Goal: Information Seeking & Learning: Find specific fact

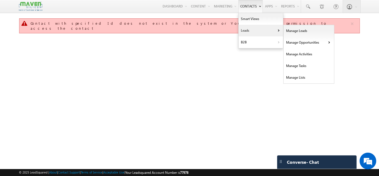
click at [240, 30] on link "Leads" at bounding box center [261, 31] width 44 height 12
click at [290, 34] on link "Manage Leads" at bounding box center [309, 31] width 51 height 12
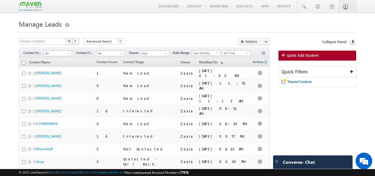
click at [105, 22] on h1 "Manage Leads" at bounding box center [187, 23] width 337 height 11
click at [302, 8] on span at bounding box center [304, 7] width 6 height 6
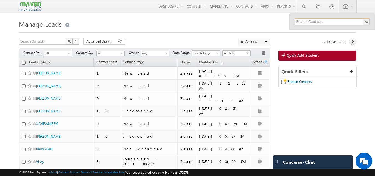
click at [304, 23] on input "text" at bounding box center [331, 21] width 75 height 7
paste input "[EMAIL_ADDRESS][DOMAIN_NAME]"
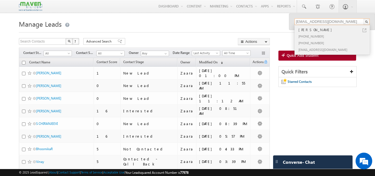
type input "[EMAIL_ADDRESS][DOMAIN_NAME]"
click at [311, 38] on div "[PHONE_NUMBER]" at bounding box center [334, 36] width 74 height 7
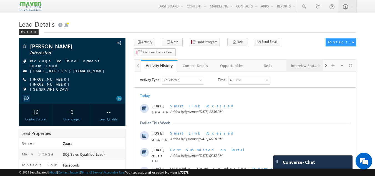
click at [307, 62] on div "Interview Status" at bounding box center [304, 65] width 27 height 7
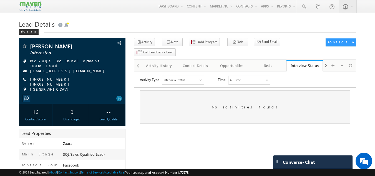
click at [195, 79] on div "Interview Status" at bounding box center [183, 80] width 42 height 8
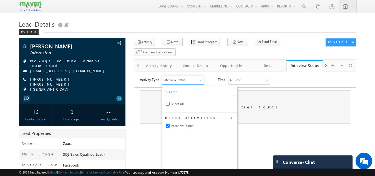
click at [190, 126] on span "Interview Status" at bounding box center [181, 125] width 23 height 5
click at [266, 128] on html "Activity Type None Selected Select All Other Activities 1 Interview Status Time…" at bounding box center [244, 99] width 221 height 56
click at [188, 123] on span "Interview Status" at bounding box center [181, 125] width 23 height 5
checkbox input "true"
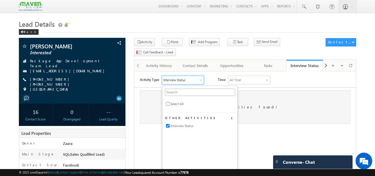
click at [308, 80] on div "Activity Type Interview Status Select All Other Activities 1 Interview Status T…" at bounding box center [248, 79] width 216 height 9
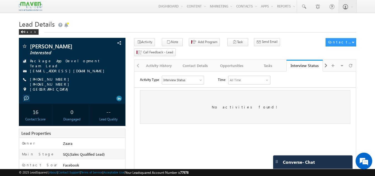
click at [267, 78] on div "All Time" at bounding box center [249, 80] width 42 height 8
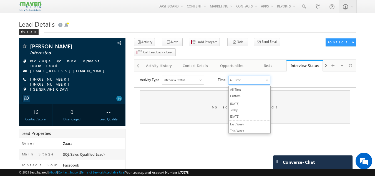
click at [295, 84] on div "Activity Type Interview Status Select All Other Activities 1 Interview Status T…" at bounding box center [248, 79] width 216 height 9
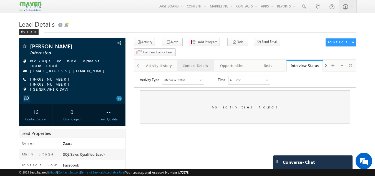
click at [200, 62] on div "Contact Details" at bounding box center [195, 65] width 27 height 7
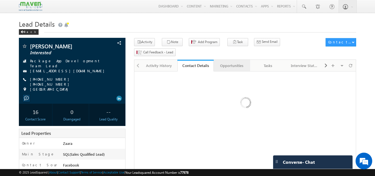
click at [238, 62] on div "Opportunities" at bounding box center [231, 65] width 27 height 7
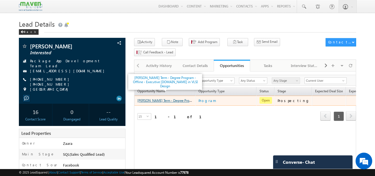
click at [172, 98] on link "Saurav Suman - Long Term - Degree Program - Offline - Executive M.Tech in VLSI …" at bounding box center [206, 100] width 138 height 5
click at [178, 98] on link "Saurav Suman - Long Term - Degree Program - Offline - Executive M.Tech in VLSI …" at bounding box center [206, 100] width 138 height 5
click at [174, 98] on link "Saurav Suman - Long Term - Degree Program - Offline - Executive M.Tech in VLSI …" at bounding box center [206, 100] width 138 height 5
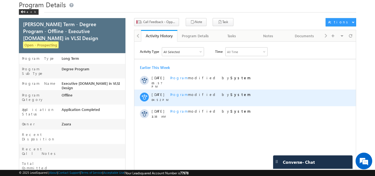
scroll to position [28, 0]
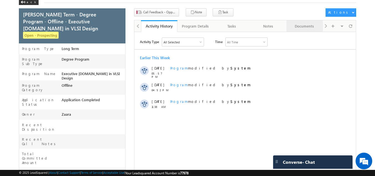
click at [298, 29] on div "Documents" at bounding box center [304, 26] width 27 height 7
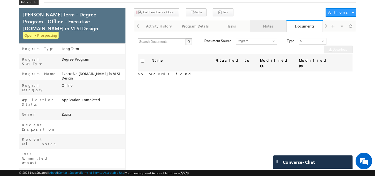
click at [273, 28] on div "Notes" at bounding box center [267, 26] width 27 height 7
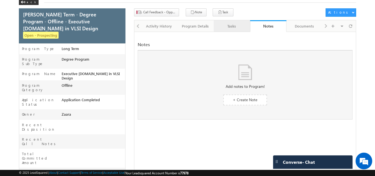
scroll to position [0, 0]
click at [235, 27] on div "Tasks" at bounding box center [231, 26] width 27 height 7
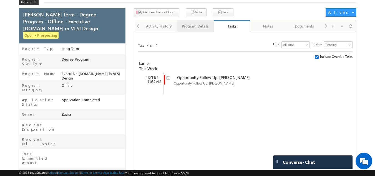
click at [209, 27] on link "Program Details" at bounding box center [195, 26] width 36 height 12
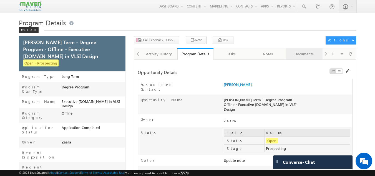
click at [302, 52] on div "Documents" at bounding box center [304, 54] width 27 height 7
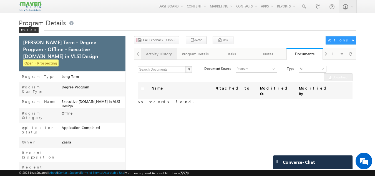
click at [168, 56] on div "Activity History" at bounding box center [158, 54] width 27 height 7
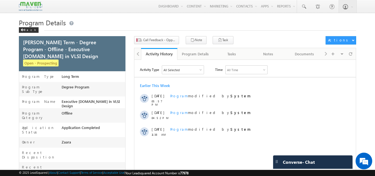
scroll to position [6, 0]
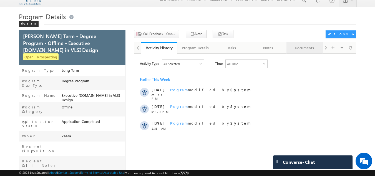
click at [302, 50] on div "Documents" at bounding box center [304, 47] width 27 height 7
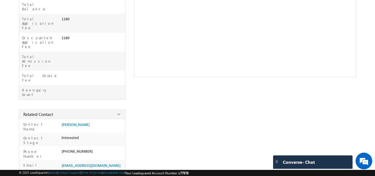
scroll to position [0, 0]
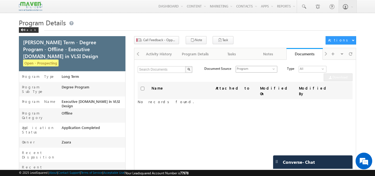
click at [273, 70] on span "select" at bounding box center [275, 68] width 4 height 2
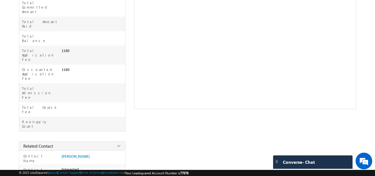
scroll to position [210, 0]
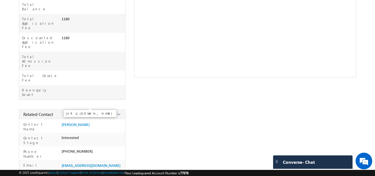
click at [79, 173] on span "https://lsq.mx/nIvu" at bounding box center [81, 175] width 38 height 4
click at [91, 173] on span "https://lsq.mx/nIvu" at bounding box center [81, 175] width 38 height 4
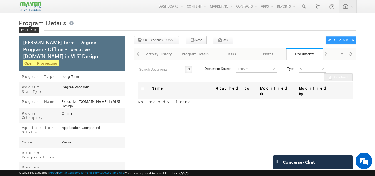
click at [185, 119] on div "Name Attached to Modified On Modified By No records found." at bounding box center [245, 151] width 215 height 139
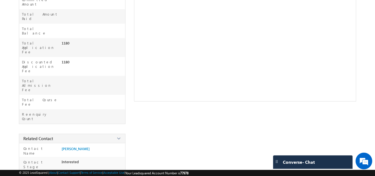
scroll to position [210, 0]
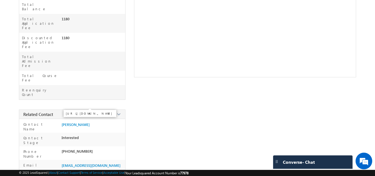
click at [84, 173] on span "https://lsq.mx/nIvu" at bounding box center [81, 175] width 38 height 4
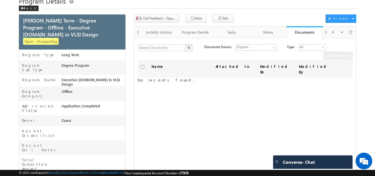
scroll to position [0, 0]
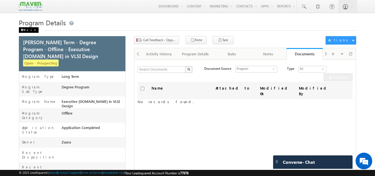
click at [25, 29] on div "Back" at bounding box center [29, 30] width 20 height 6
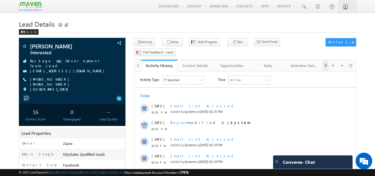
click at [327, 60] on span at bounding box center [325, 65] width 3 height 10
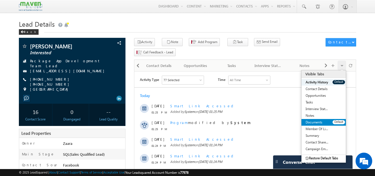
click at [320, 119] on link "Documents" at bounding box center [316, 122] width 31 height 7
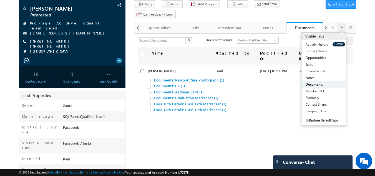
scroll to position [28, 0]
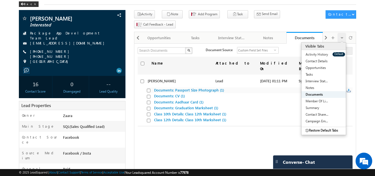
click at [195, 87] on link "Documents: Passport Size Photograph (1)" at bounding box center [189, 89] width 70 height 5
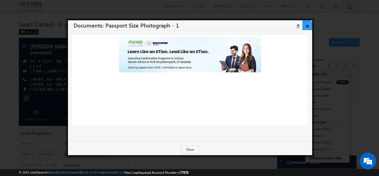
click at [307, 25] on link "×" at bounding box center [307, 25] width 10 height 10
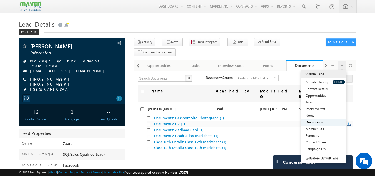
click at [165, 121] on link "Documents: CV (1)" at bounding box center [169, 123] width 31 height 5
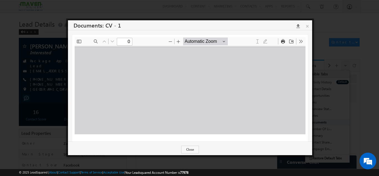
type input "1"
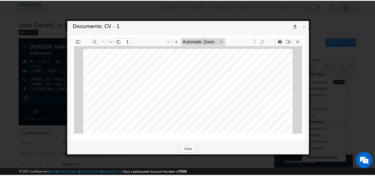
scroll to position [3, 0]
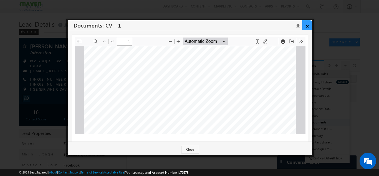
click at [305, 23] on link "×" at bounding box center [307, 25] width 10 height 10
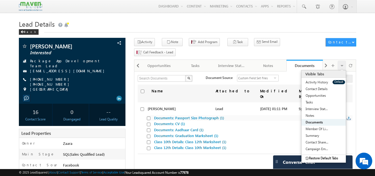
click at [205, 115] on link "Documents: Passport Size Photograph (1)" at bounding box center [189, 117] width 70 height 5
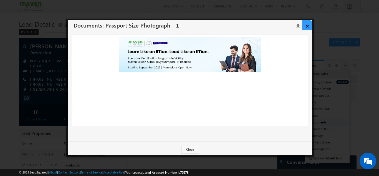
click at [309, 26] on link "×" at bounding box center [307, 25] width 10 height 10
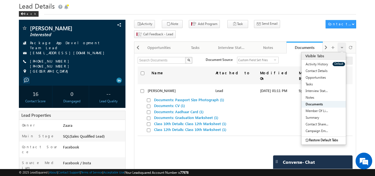
scroll to position [28, 0]
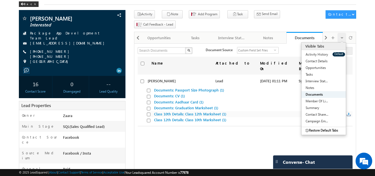
click at [176, 111] on link "Class 10th Details: Class 12th Marksheet (1)" at bounding box center [190, 113] width 72 height 5
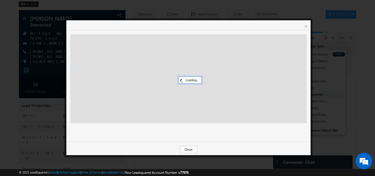
scroll to position [0, 0]
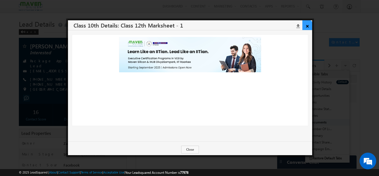
click at [309, 26] on link "×" at bounding box center [307, 25] width 10 height 10
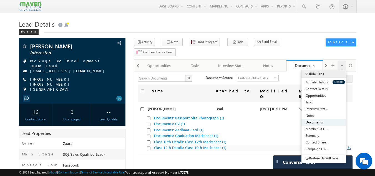
click at [211, 145] on link "Class 12th Details: Class 10th Marksheet (1)" at bounding box center [190, 147] width 72 height 5
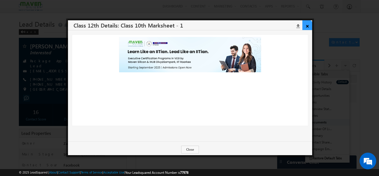
click at [308, 24] on link "×" at bounding box center [307, 25] width 10 height 10
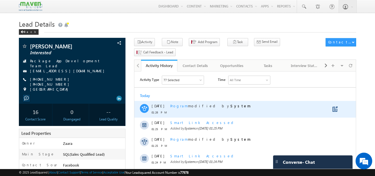
click at [176, 107] on span "Program" at bounding box center [179, 105] width 18 height 5
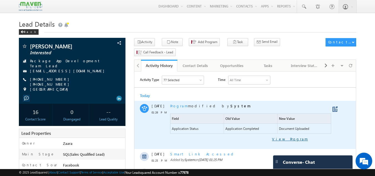
click at [294, 139] on link "View Program" at bounding box center [239, 138] width 138 height 5
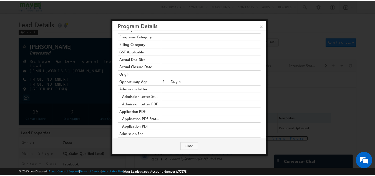
scroll to position [472, 0]
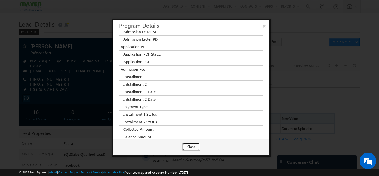
click at [190, 149] on button "Close" at bounding box center [191, 147] width 18 height 8
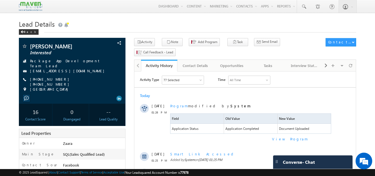
scroll to position [0, 0]
click at [302, 6] on span at bounding box center [304, 7] width 6 height 6
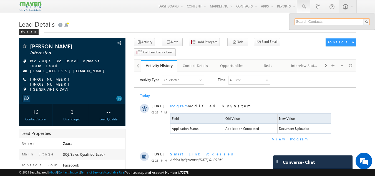
click at [318, 23] on input "text" at bounding box center [331, 21] width 75 height 7
paste input "96119 32102"
click at [307, 19] on input "96119 32102" at bounding box center [331, 21] width 75 height 7
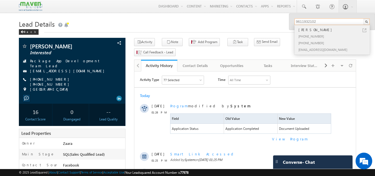
type input "9611932102"
click at [314, 42] on div "+91-9611932102" at bounding box center [334, 42] width 74 height 7
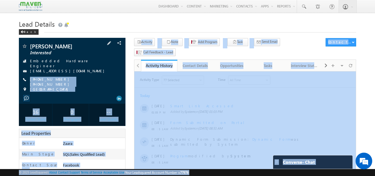
click at [81, 77] on span "+91-9611932102 +91-9611932102" at bounding box center [73, 82] width 86 height 10
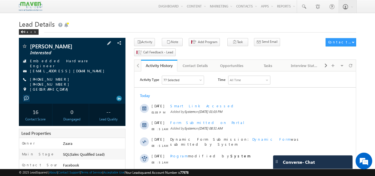
drag, startPoint x: 88, startPoint y: 78, endPoint x: 31, endPoint y: 68, distance: 58.1
click at [31, 68] on div "Anand Interested Embedded Hardware Engineer anand.picrox@gmail.com +91-96119321…" at bounding box center [72, 69] width 101 height 52
drag, startPoint x: 102, startPoint y: 75, endPoint x: 84, endPoint y: 74, distance: 18.1
click at [102, 75] on div "Anand Interested Embedded Hardware Engineer anand.picrox@gmail.com +91-96119321…" at bounding box center [72, 69] width 101 height 52
drag, startPoint x: 28, startPoint y: 69, endPoint x: 85, endPoint y: 79, distance: 57.4
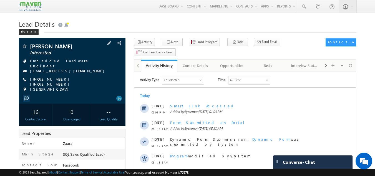
click at [85, 79] on div "Anand Interested Embedded Hardware Engineer anand.picrox@gmail.com +91-96119321…" at bounding box center [72, 69] width 101 height 52
copy div "anand.picrox@gmail.com +91-9611932102 +91-9611932102"
click at [324, 60] on span at bounding box center [325, 65] width 3 height 10
click at [312, 62] on div "Documents" at bounding box center [304, 65] width 27 height 7
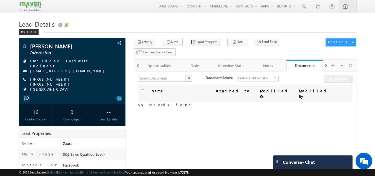
click at [153, 88] on span "Name" at bounding box center [158, 90] width 18 height 5
click at [190, 110] on div "Name Attached to Modified On Modified By No records found." at bounding box center [245, 153] width 215 height 139
click at [19, 32] on div "Back" at bounding box center [29, 32] width 20 height 6
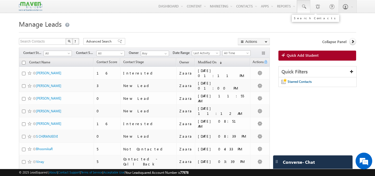
click at [304, 6] on span at bounding box center [304, 7] width 6 height 6
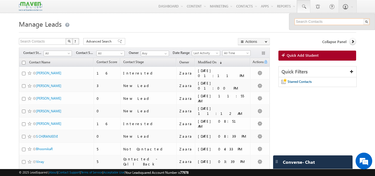
paste input "[EMAIL_ADDRESS][DOMAIN_NAME] [PHONE_NUMBER] [PHONE_NUMBER]"
click at [315, 18] on div "[EMAIL_ADDRESS][DOMAIN_NAME] [PHONE_NUMBER] [PHONE_NUMBER]" at bounding box center [332, 26] width 86 height 24
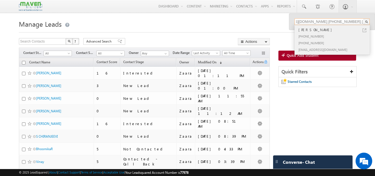
type input "[EMAIL_ADDRESS][DOMAIN_NAME] [PHONE_NUMBER] [PHONE_NUMBER]"
click at [313, 47] on div "[EMAIL_ADDRESS][DOMAIN_NAME]" at bounding box center [334, 49] width 74 height 7
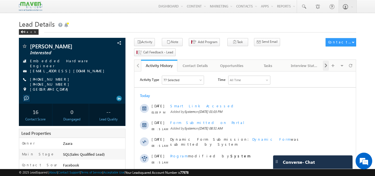
click at [324, 60] on span at bounding box center [325, 65] width 3 height 10
click at [326, 60] on span at bounding box center [325, 65] width 3 height 10
click at [308, 62] on div "Documents" at bounding box center [304, 65] width 27 height 7
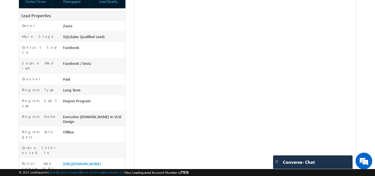
scroll to position [118, 0]
click at [89, 161] on link "[URL][DOMAIN_NAME]" at bounding box center [82, 163] width 38 height 5
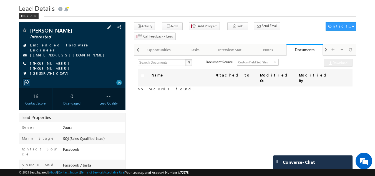
scroll to position [0, 0]
